Goal: Information Seeking & Learning: Learn about a topic

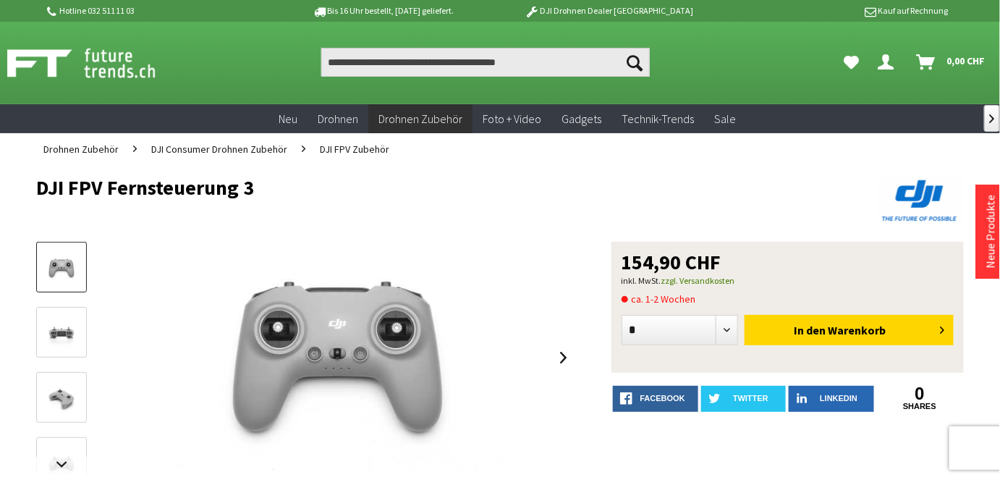
click at [53, 328] on img at bounding box center [62, 333] width 42 height 28
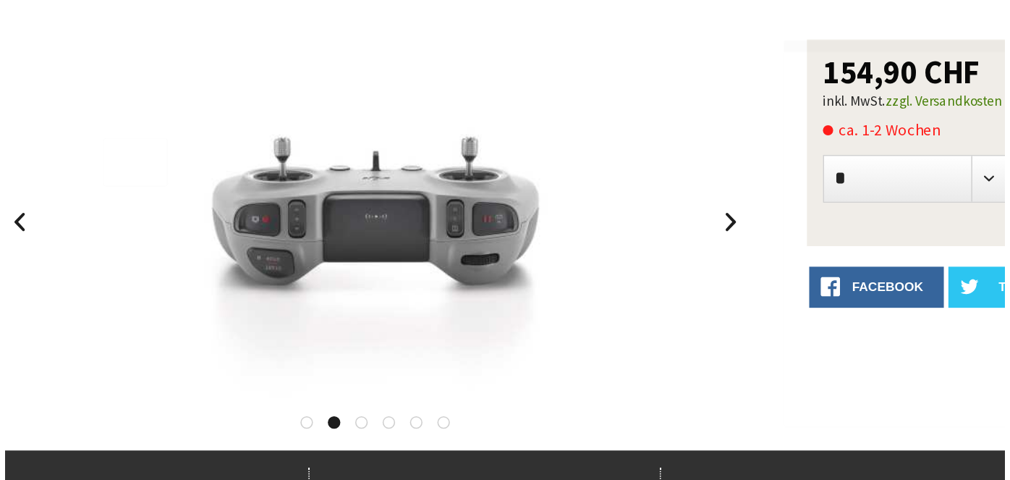
scroll to position [42, 0]
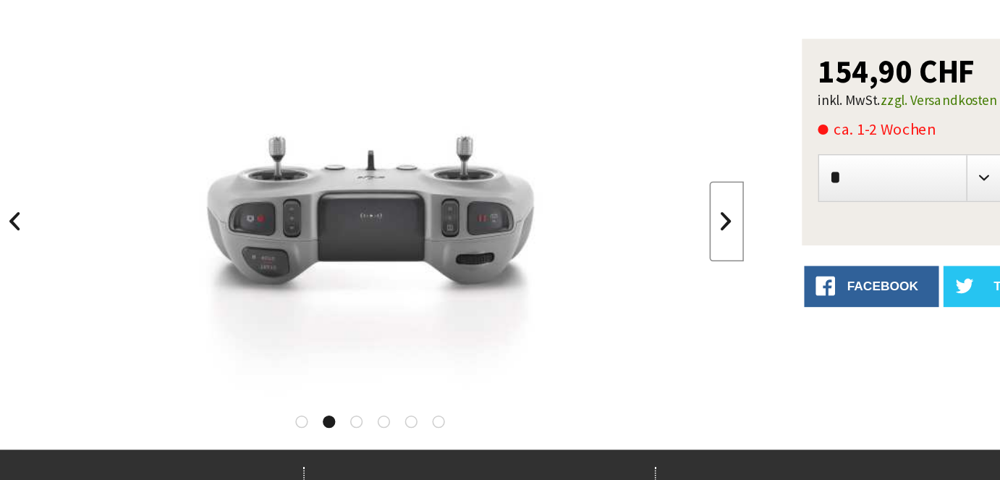
click at [568, 314] on link at bounding box center [564, 315] width 22 height 51
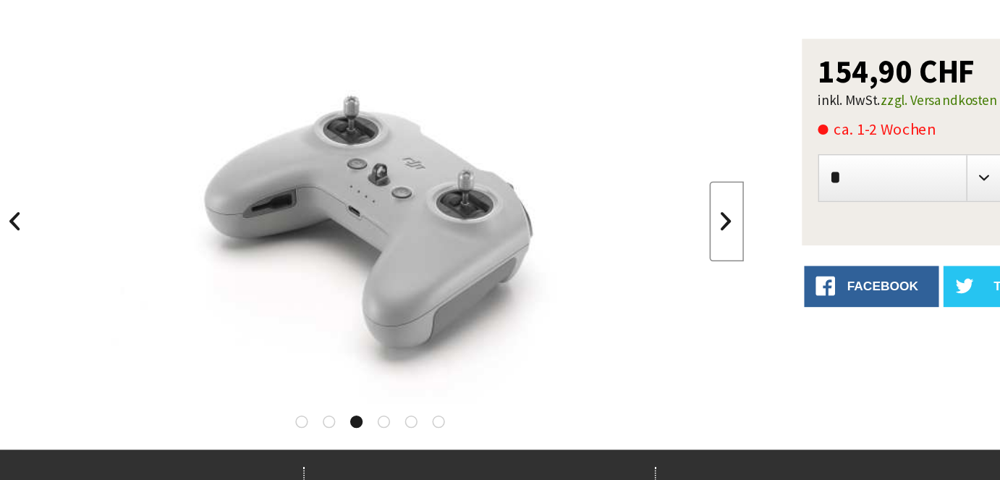
click at [568, 314] on link at bounding box center [564, 315] width 22 height 51
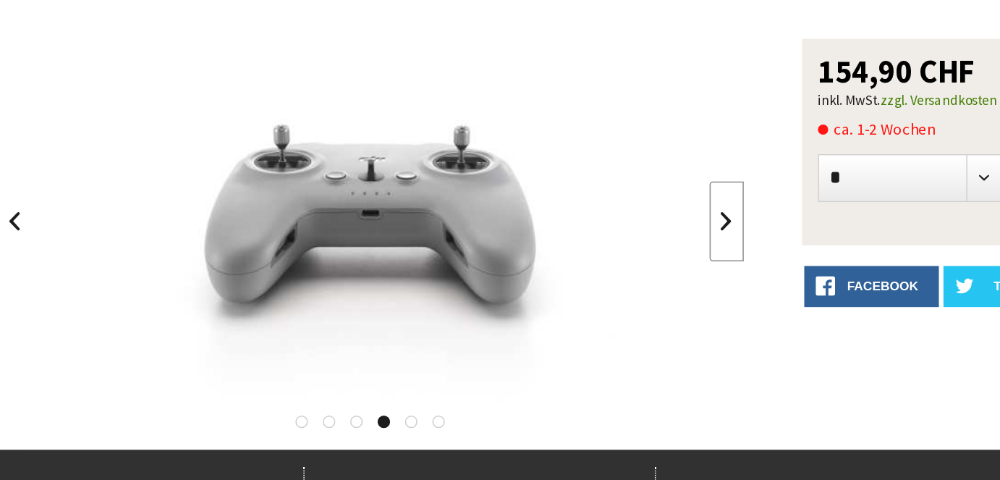
click at [568, 314] on link at bounding box center [564, 315] width 22 height 51
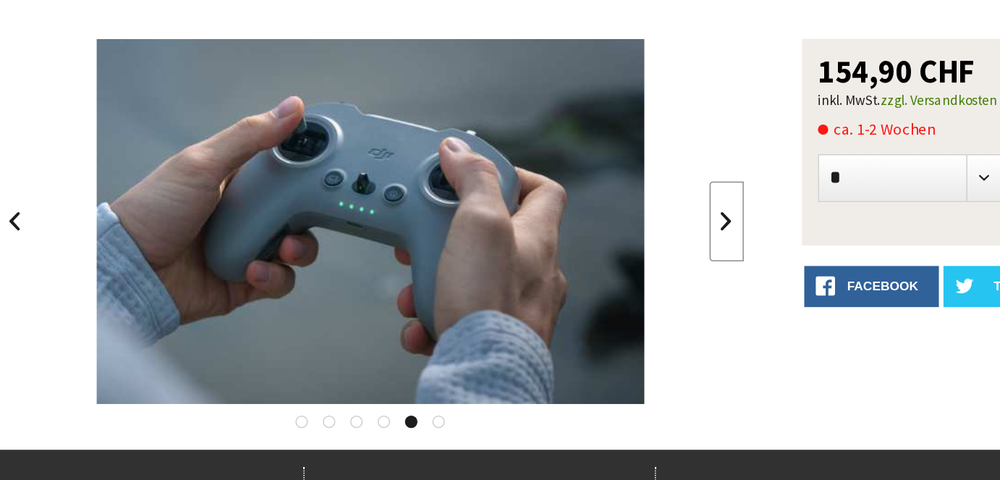
click at [568, 314] on link at bounding box center [564, 315] width 22 height 51
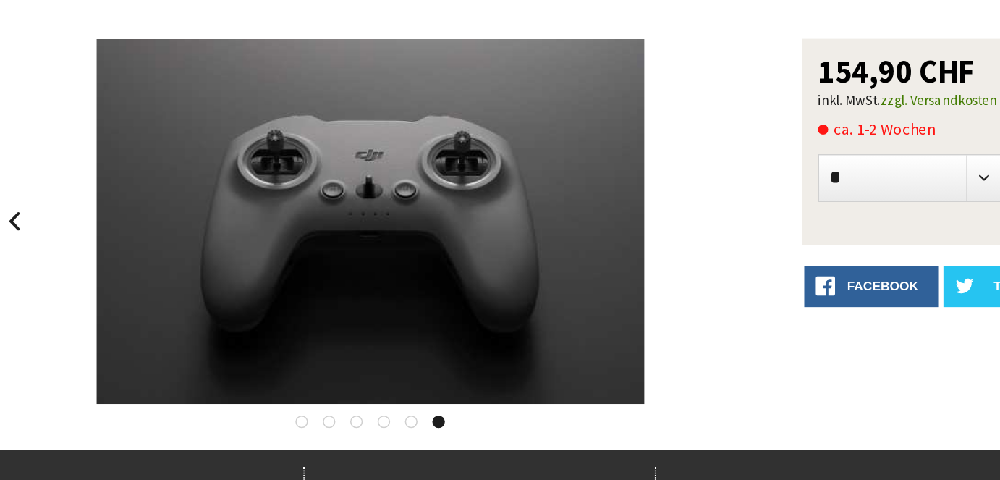
click at [568, 314] on div at bounding box center [337, 315] width 473 height 231
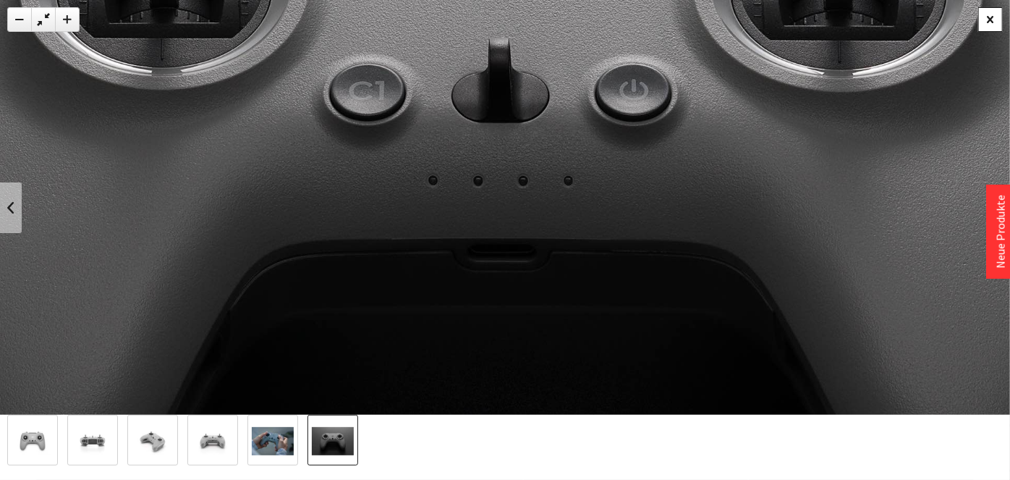
click at [987, 19] on div at bounding box center [990, 19] width 25 height 25
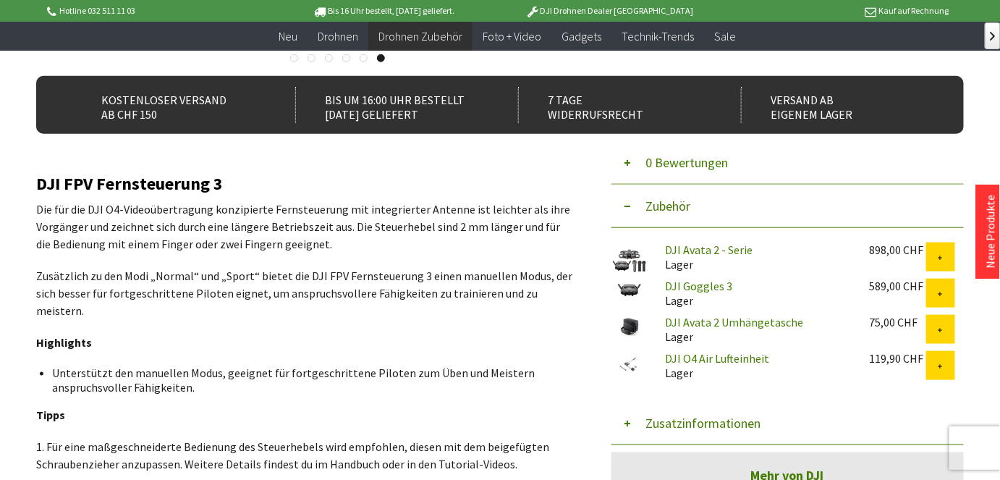
scroll to position [334, 0]
